Goal: Information Seeking & Learning: Understand process/instructions

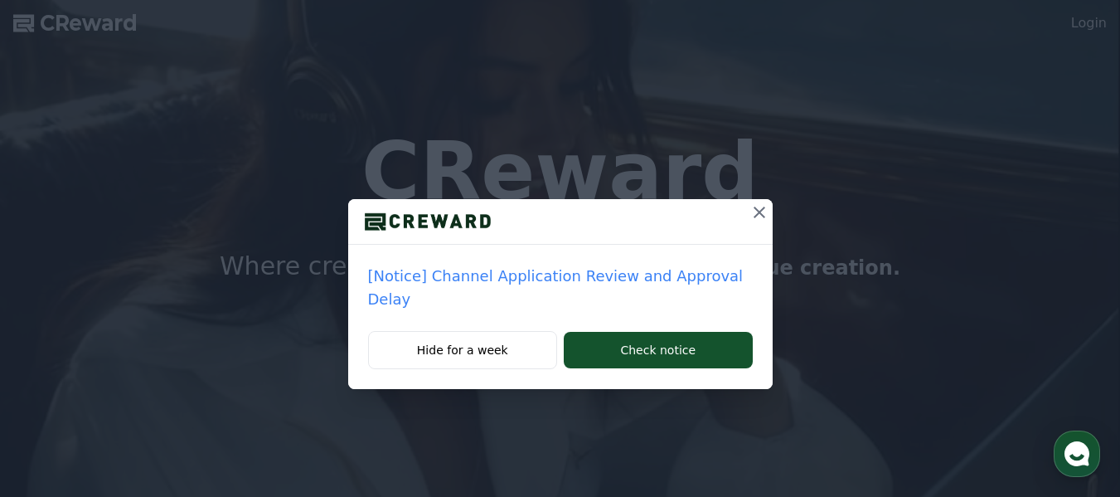
click at [754, 211] on icon at bounding box center [760, 212] width 12 height 12
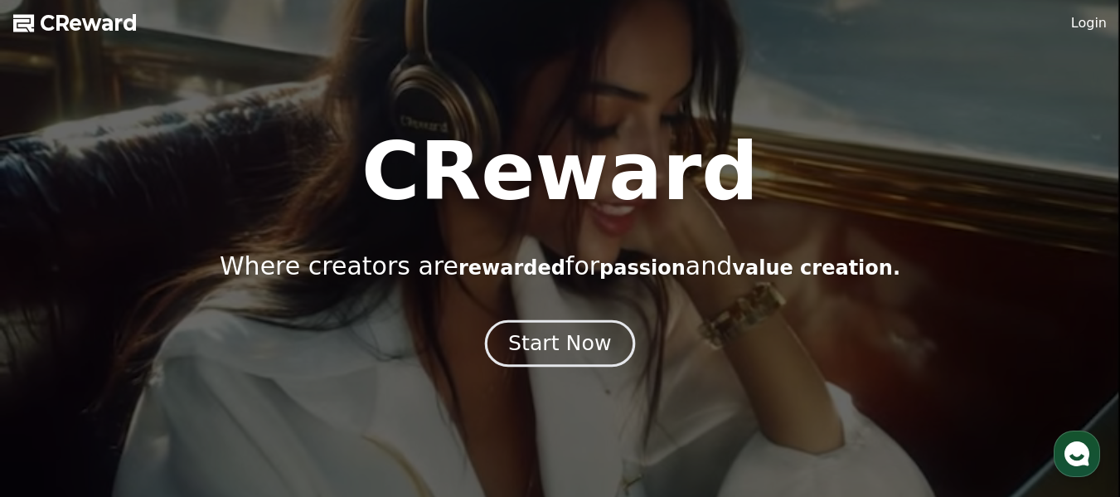
click at [555, 343] on div "Start Now" at bounding box center [559, 343] width 103 height 28
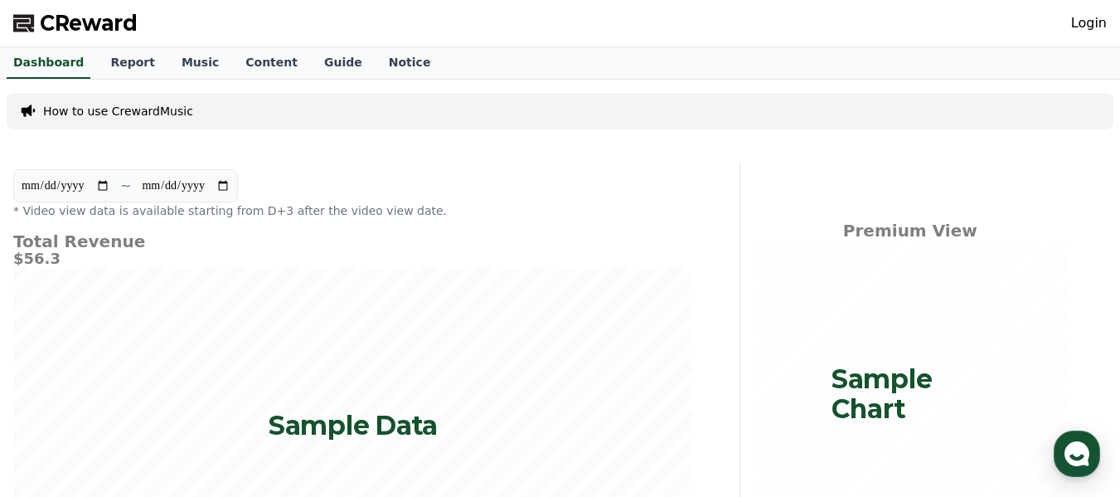
click at [144, 109] on p "How to use CrewardMusic" at bounding box center [118, 111] width 150 height 17
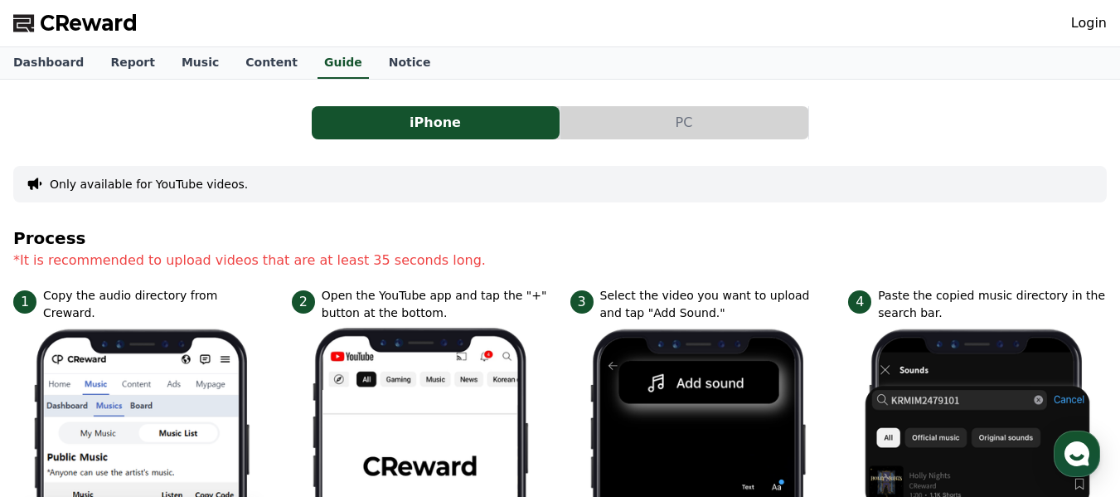
click at [627, 110] on button "PC" at bounding box center [684, 122] width 248 height 33
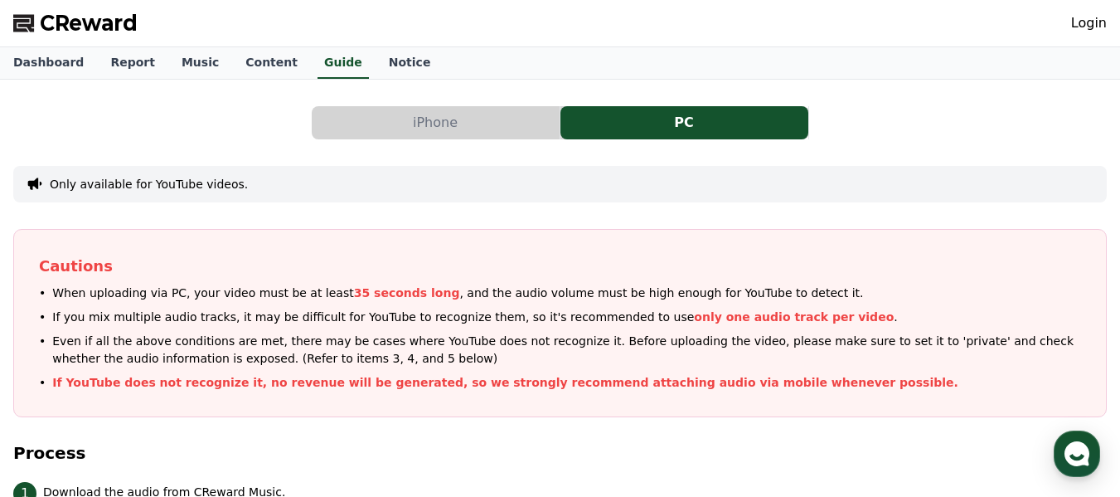
click at [376, 46] on div "CReward Login" at bounding box center [560, 23] width 1120 height 46
click at [376, 56] on link "Notice" at bounding box center [410, 63] width 69 height 32
